Goal: Communication & Community: Answer question/provide support

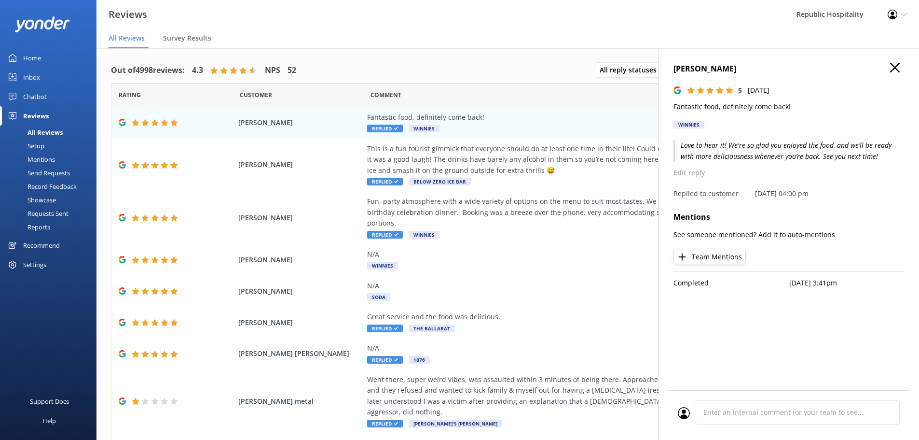
scroll to position [19, 0]
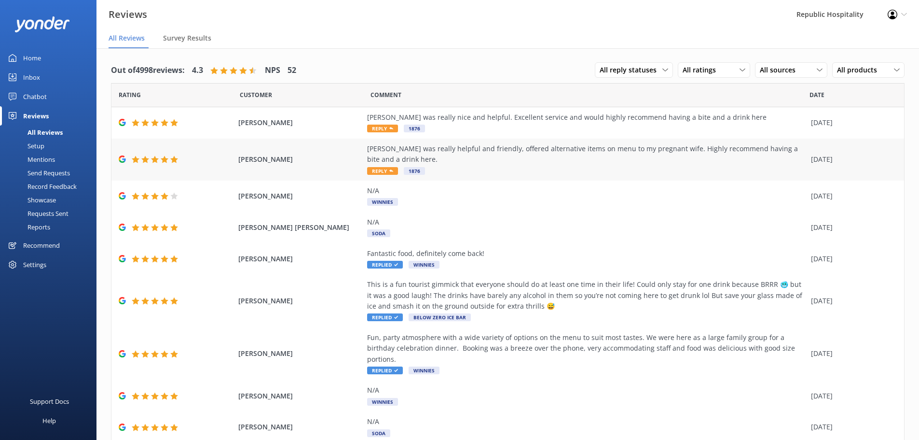
drag, startPoint x: 386, startPoint y: 156, endPoint x: 357, endPoint y: 149, distance: 29.5
click at [357, 149] on div "[PERSON_NAME] [PERSON_NAME] was really helpful and friendly, offered alternativ…" at bounding box center [507, 159] width 793 height 42
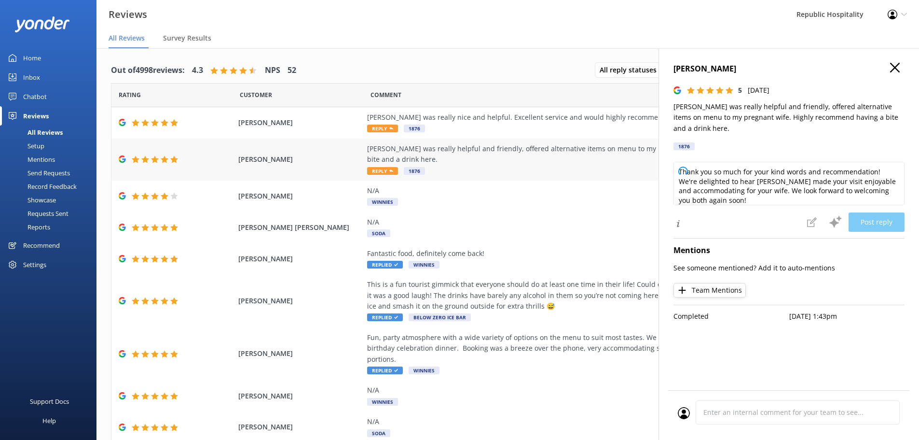
copy div "[PERSON_NAME] was really helpful and friendly, offered alternative items on men…"
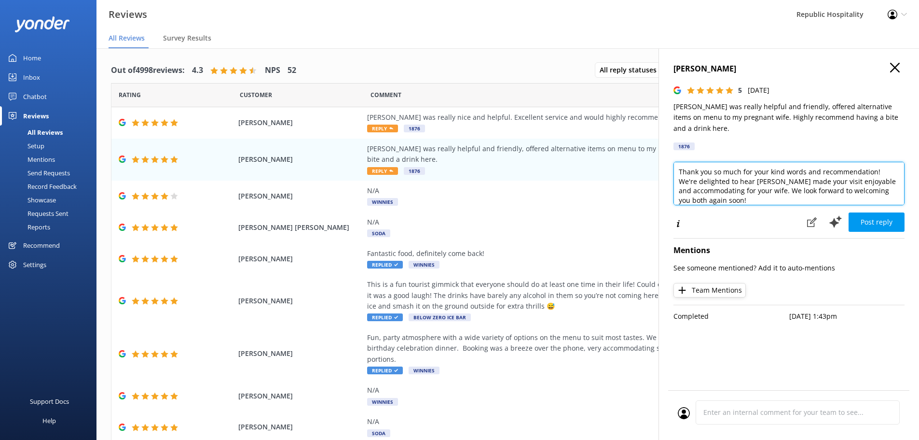
drag, startPoint x: 893, startPoint y: 181, endPoint x: 681, endPoint y: 159, distance: 213.0
click at [681, 162] on textarea "Thank you so much for your kind words and recommendation! We're delighted to he…" at bounding box center [789, 183] width 231 height 43
type textarea "T"
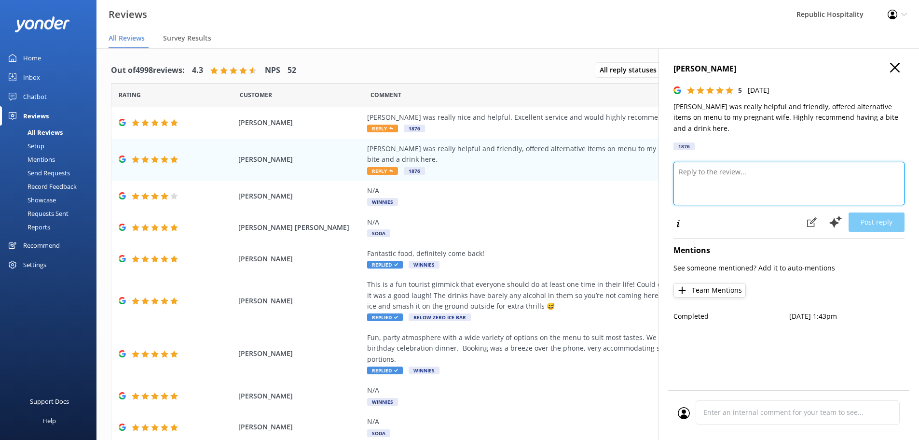
click at [700, 183] on textarea at bounding box center [789, 183] width 231 height 43
paste textarea "Thanks so much for the kind words! 🙌 We’re stoked to hear [PERSON_NAME] looked …"
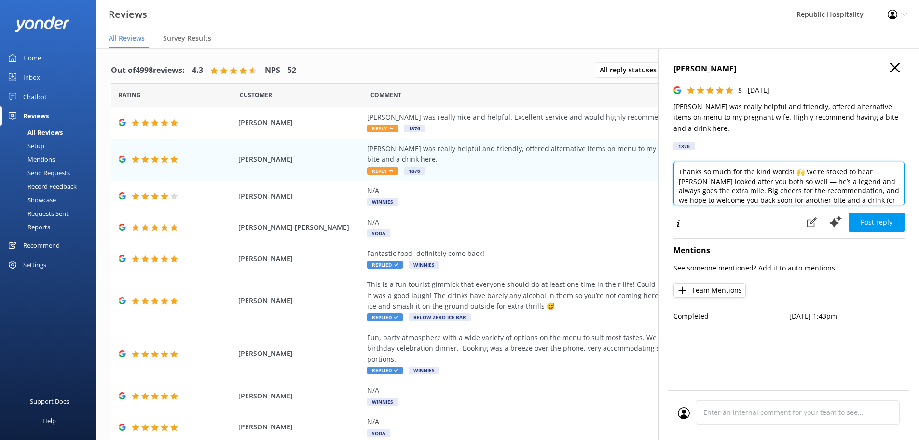
click at [806, 162] on textarea "Thanks so much for the kind words! 🙌 We’re stoked to hear [PERSON_NAME] looked …" at bounding box center [789, 183] width 231 height 43
type textarea "Thanks so much for the kind words! We’re stoked to hear [PERSON_NAME] looked af…"
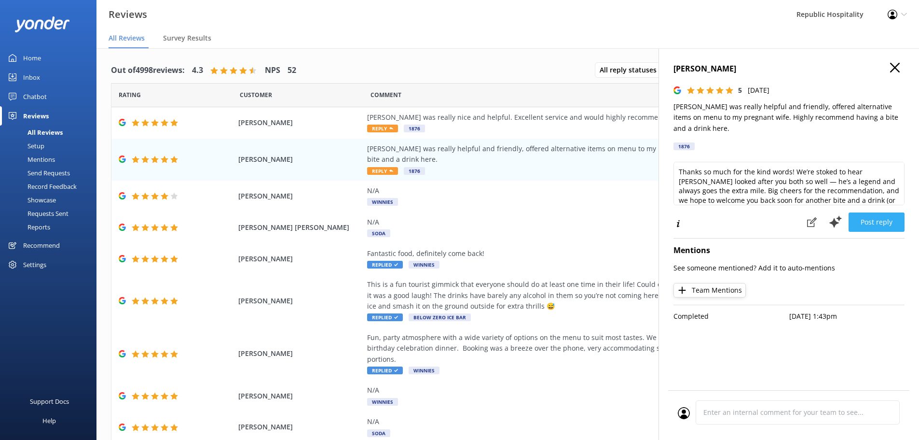
click at [880, 212] on button "Post reply" at bounding box center [877, 221] width 56 height 19
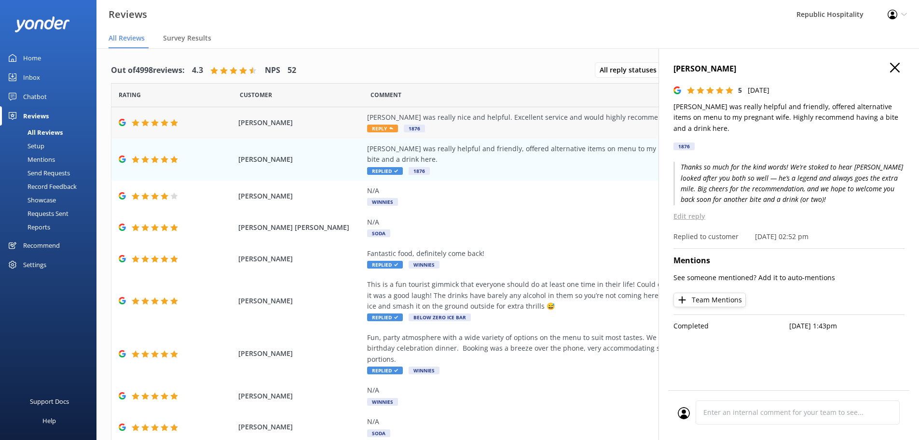
click at [523, 131] on div "[PERSON_NAME] was really nice and helpful. Excellent service and would highly r…" at bounding box center [586, 123] width 439 height 22
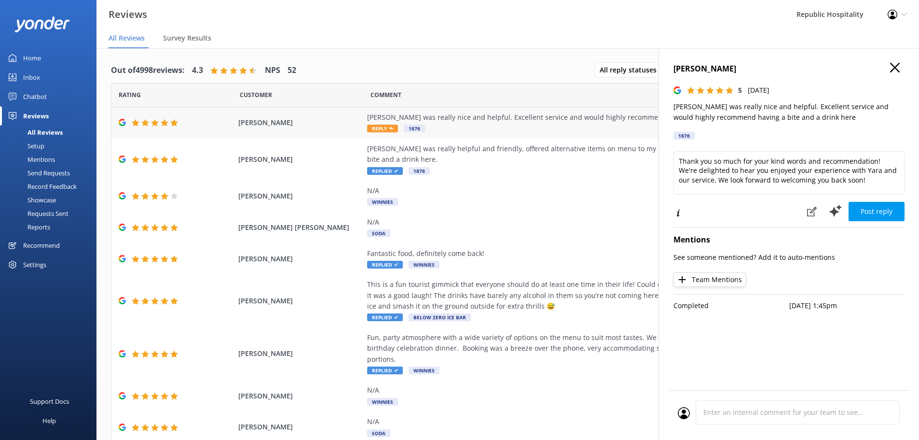
click at [529, 117] on div "[PERSON_NAME] was really nice and helpful. Excellent service and would highly r…" at bounding box center [586, 117] width 439 height 11
drag, startPoint x: 817, startPoint y: 116, endPoint x: 673, endPoint y: 106, distance: 145.1
click at [673, 106] on div "[PERSON_NAME] 5 [DATE] Yara was really nice and helpful. Excellent service and …" at bounding box center [789, 268] width 261 height 440
copy p "[PERSON_NAME] was really nice and helpful. Excellent service and would highly r…"
drag, startPoint x: 857, startPoint y: 182, endPoint x: 685, endPoint y: 159, distance: 173.8
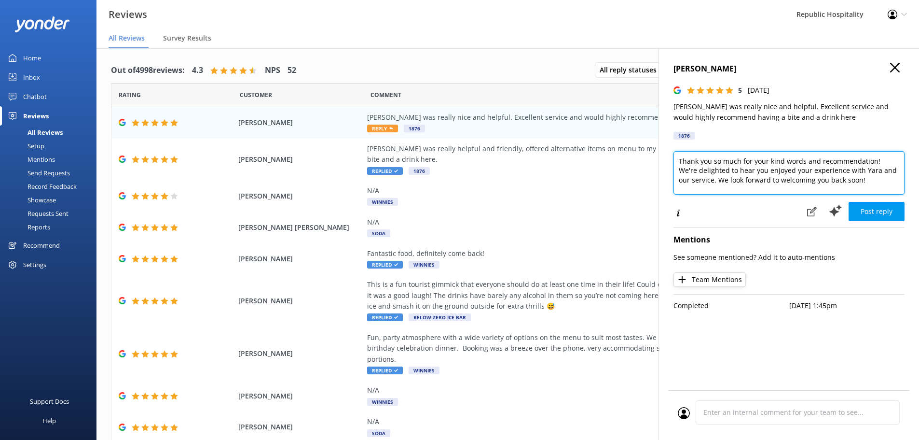
click at [685, 159] on textarea "Thank you so much for your kind words and recommendation! We're delighted to he…" at bounding box center [789, 172] width 231 height 43
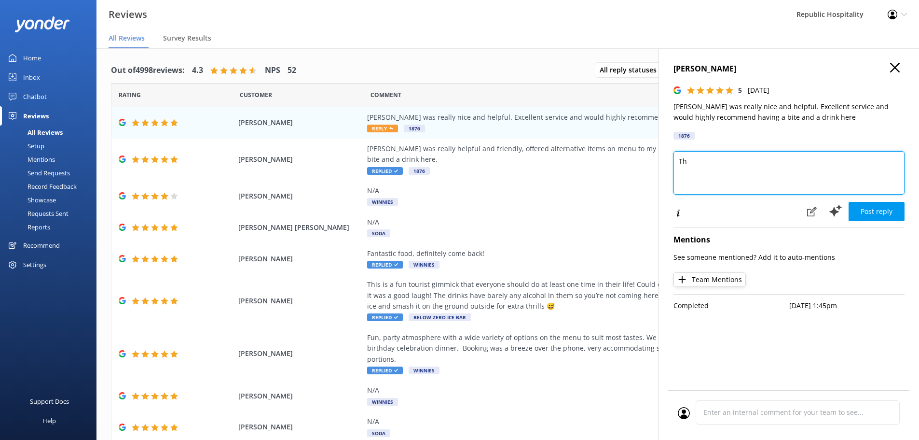
type textarea "T"
click at [723, 169] on textarea at bounding box center [789, 172] width 231 height 43
paste textarea "Thanks for the awesome review! 🙌 [PERSON_NAME]’s an absolute star — we’re so gl…"
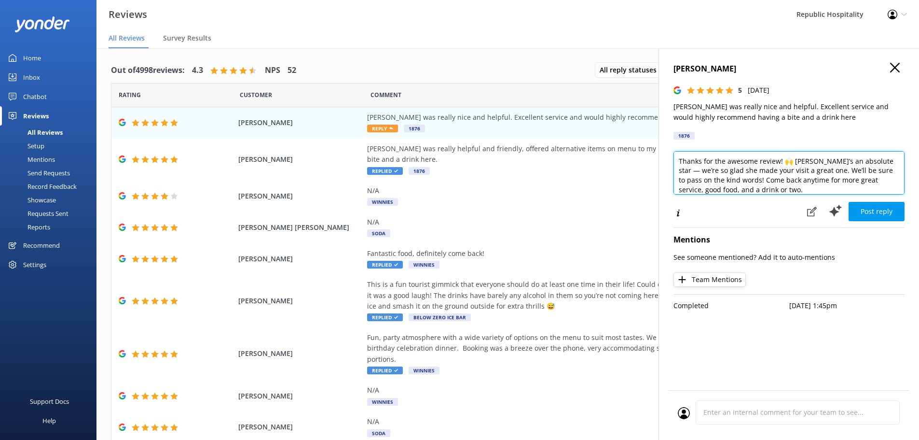
drag, startPoint x: 794, startPoint y: 161, endPoint x: 799, endPoint y: 167, distance: 8.5
click at [794, 162] on textarea "Thanks for the awesome review! 🙌 [PERSON_NAME]’s an absolute star — we’re so gl…" at bounding box center [789, 172] width 231 height 43
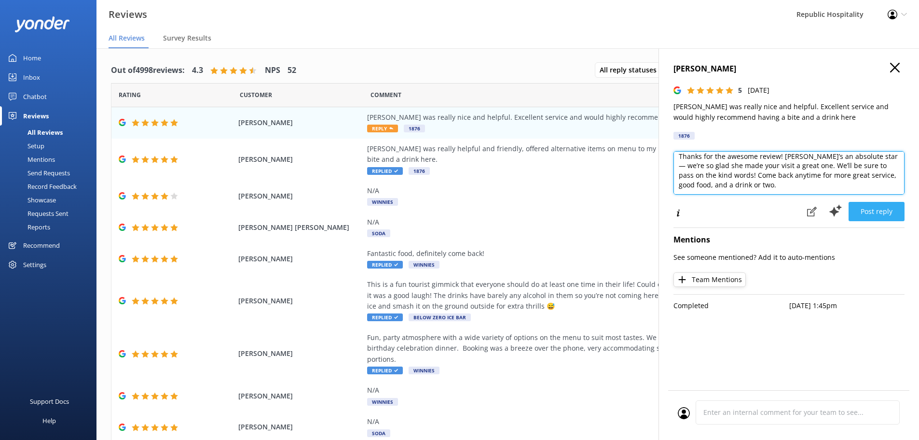
type textarea "Thanks for the awesome review! [PERSON_NAME]’s an absolute star — we’re so glad…"
click at [868, 211] on button "Post reply" at bounding box center [877, 211] width 56 height 19
